Goal: Navigation & Orientation: Go to known website

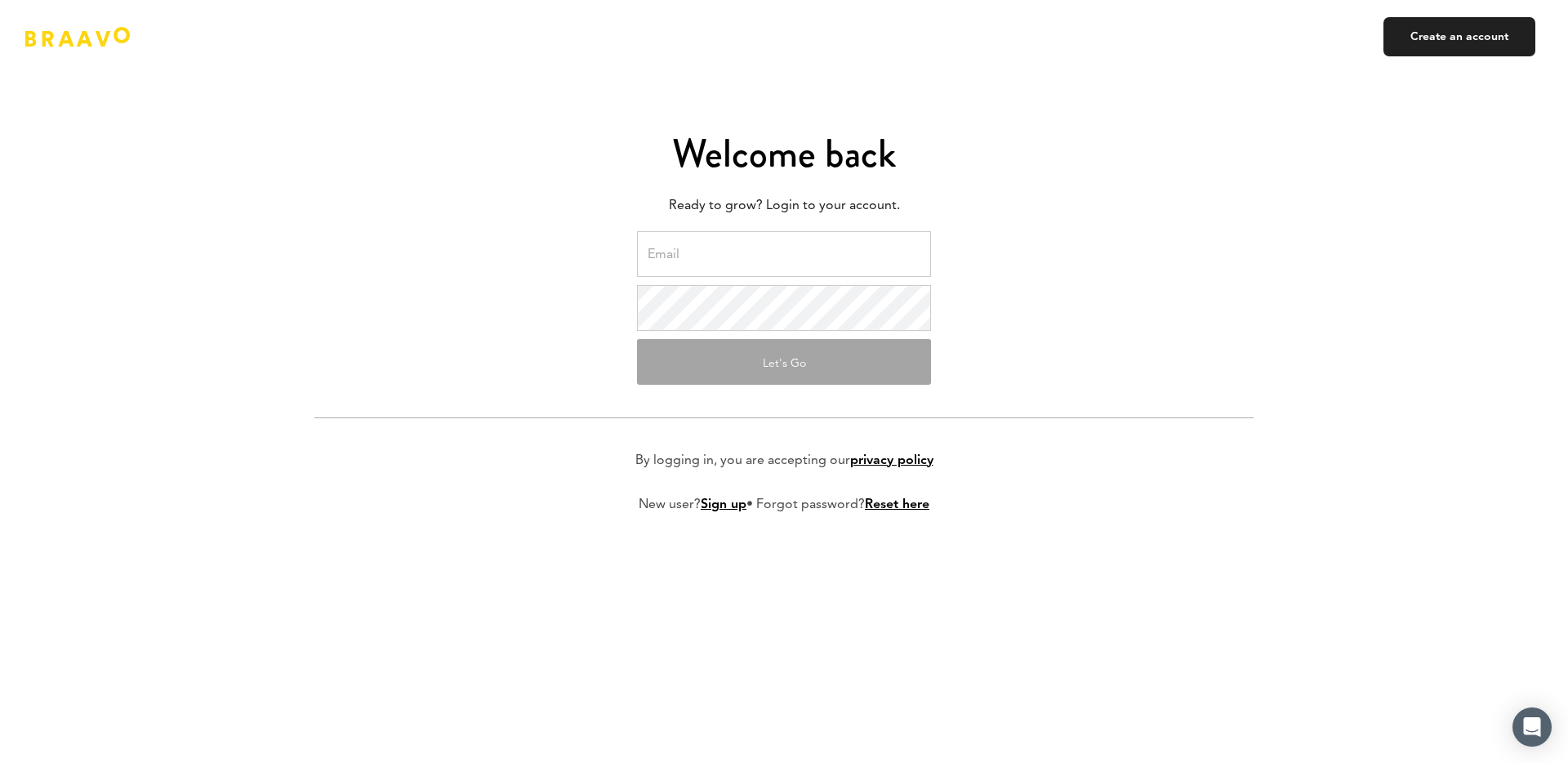
type input "[EMAIL_ADDRESS][DOMAIN_NAME]"
click at [751, 393] on form "[EMAIL_ADDRESS][DOMAIN_NAME] Let's Go By logging in, you are accepting our priv…" at bounding box center [784, 385] width 939 height 308
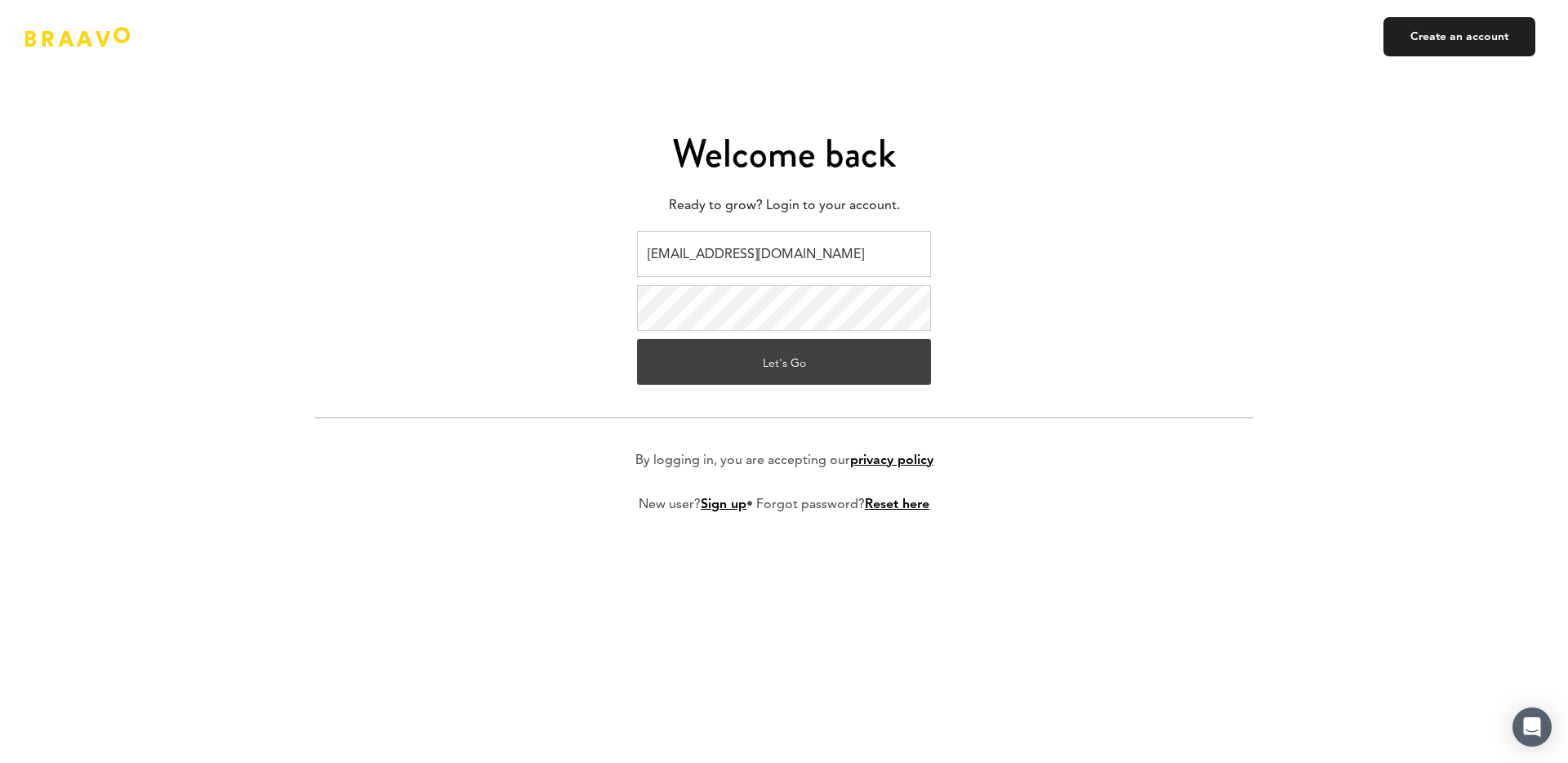
click at [751, 371] on button "Let's Go" at bounding box center [783, 362] width 294 height 46
